Goal: Transaction & Acquisition: Purchase product/service

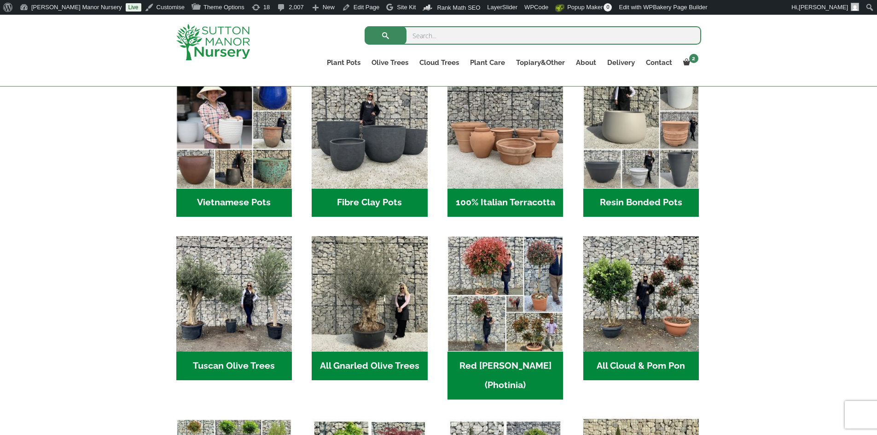
scroll to position [322, 0]
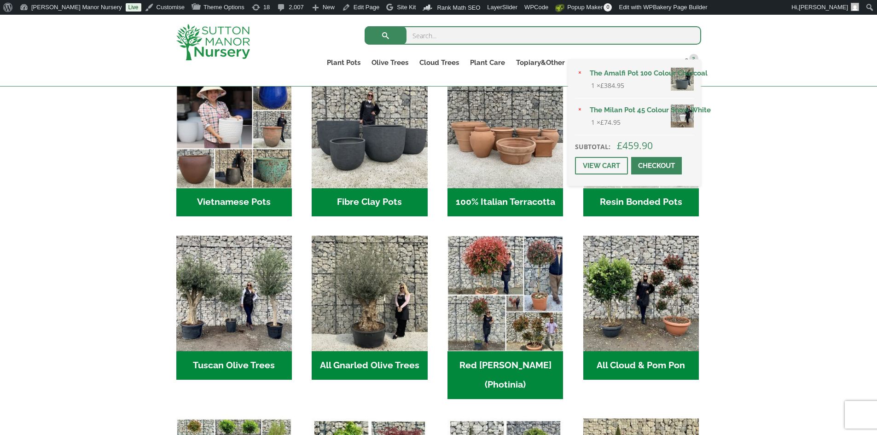
click at [614, 76] on link "The Amalfi Pot 100 Colour Charcoal" at bounding box center [639, 73] width 110 height 14
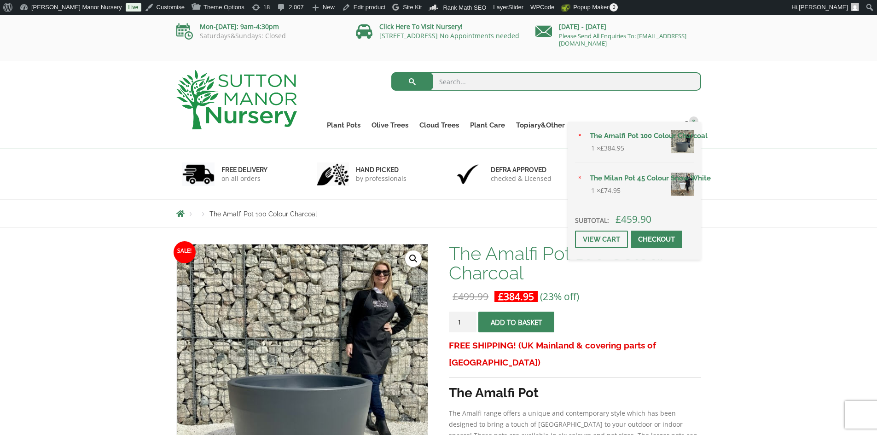
click at [657, 240] on span at bounding box center [657, 240] width 0 height 0
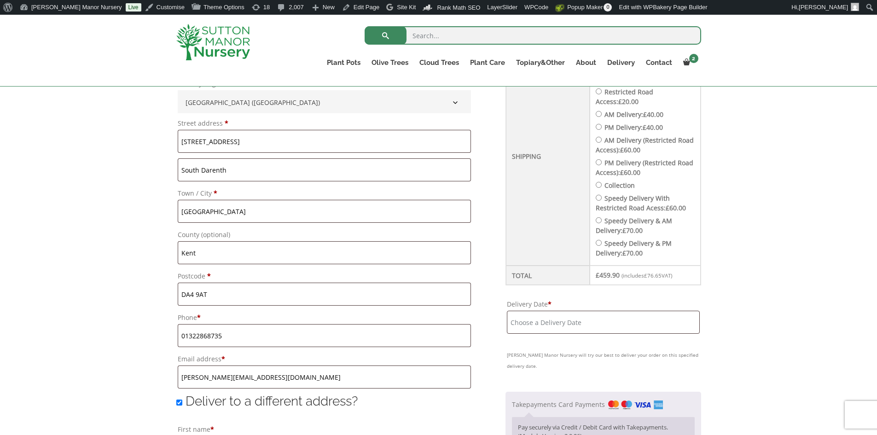
scroll to position [415, 0]
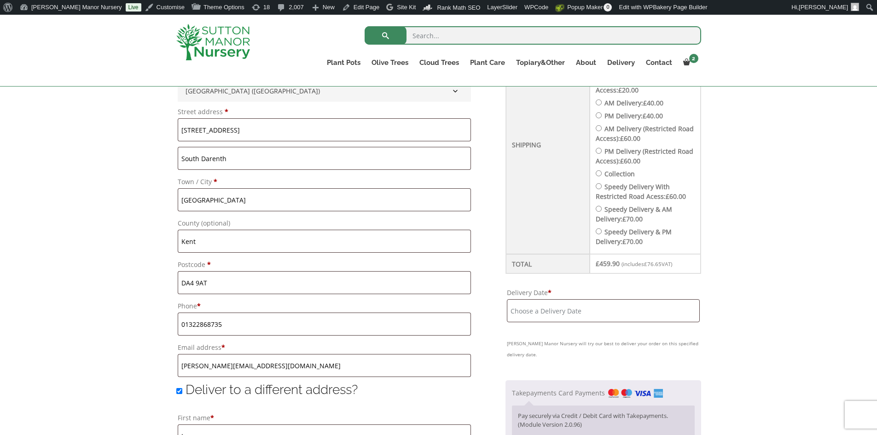
click at [590, 310] on input "Delivery Date *" at bounding box center [603, 310] width 193 height 23
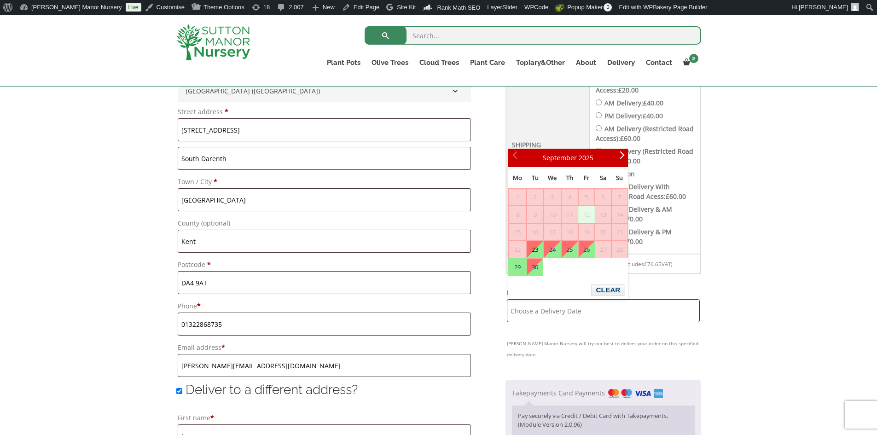
click at [538, 247] on link "23" at bounding box center [535, 249] width 16 height 17
type input "23 September, 2025"
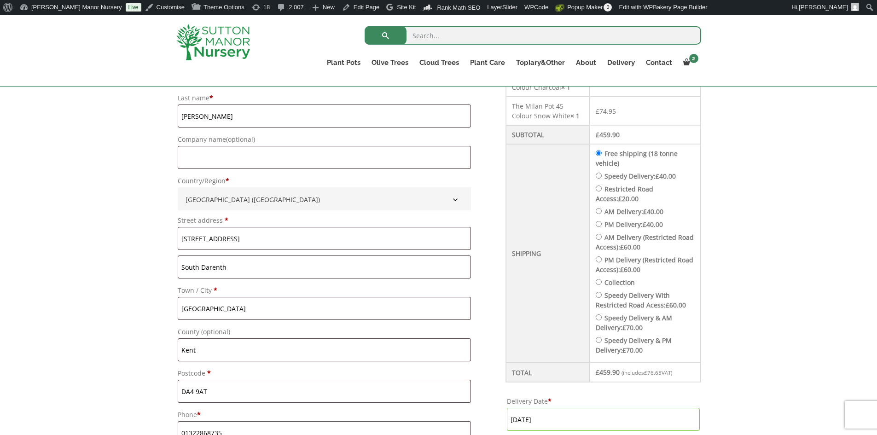
scroll to position [322, 0]
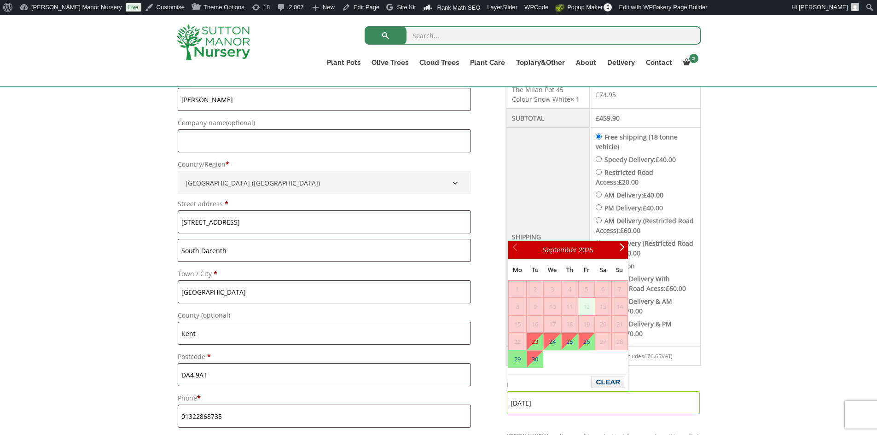
drag, startPoint x: 597, startPoint y: 401, endPoint x: 416, endPoint y: 403, distance: 181.5
click at [601, 383] on button "Clear" at bounding box center [608, 383] width 34 height 12
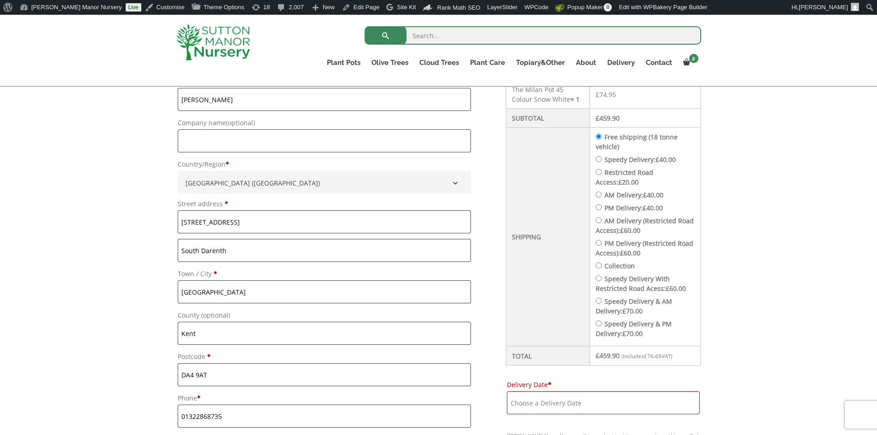
click at [596, 409] on input "Delivery Date *" at bounding box center [603, 402] width 193 height 23
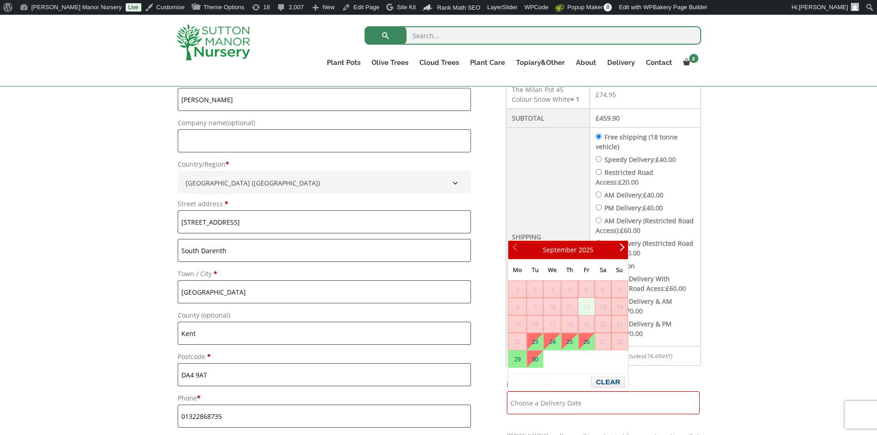
click at [604, 156] on li "Speedy Delivery: £ 40.00" at bounding box center [645, 160] width 99 height 10
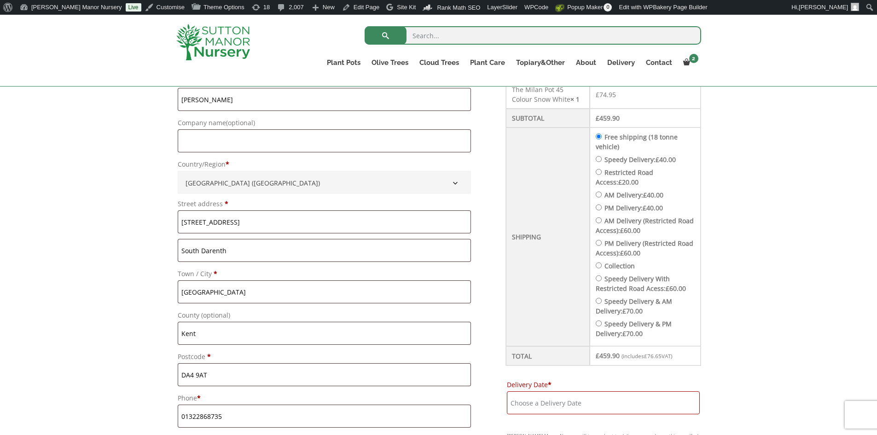
click at [602, 157] on input "Speedy Delivery: £ 40.00" at bounding box center [599, 159] width 6 height 6
radio input "true"
click at [604, 401] on input "Delivery Date *" at bounding box center [603, 402] width 193 height 23
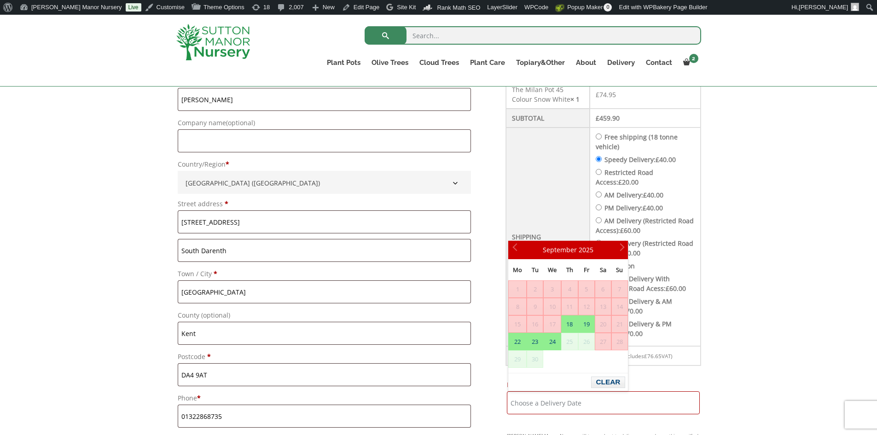
click at [785, 179] on div "Have a coupon? Click here to enter your code Apply coupon Billing details First…" at bounding box center [438, 441] width 877 height 985
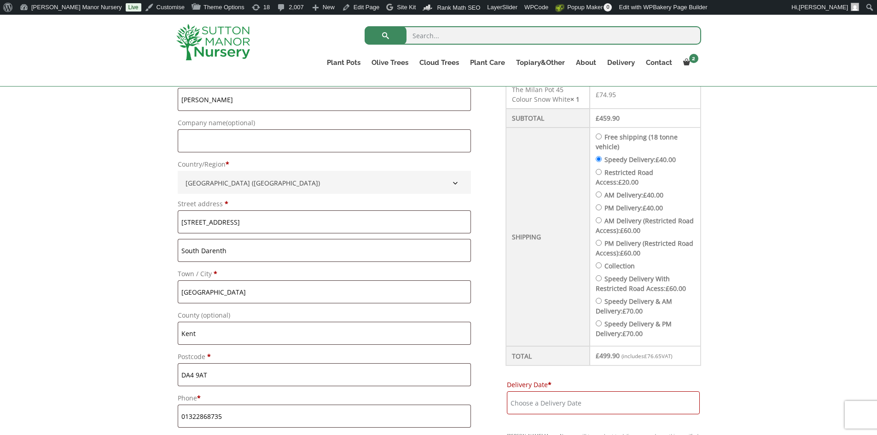
click at [768, 169] on div "Have a coupon? Click here to enter your code Apply coupon Billing details First…" at bounding box center [438, 441] width 877 height 985
click at [211, 28] on img at bounding box center [213, 42] width 74 height 36
